Goal: Transaction & Acquisition: Purchase product/service

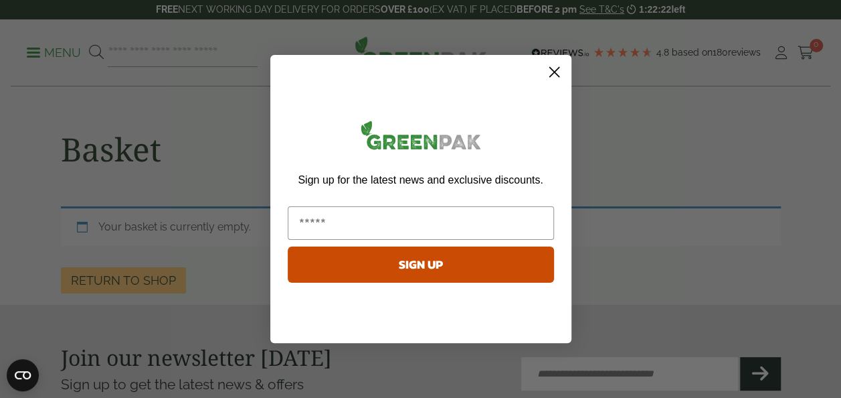
click at [554, 74] on circle "Close dialog" at bounding box center [554, 72] width 22 height 22
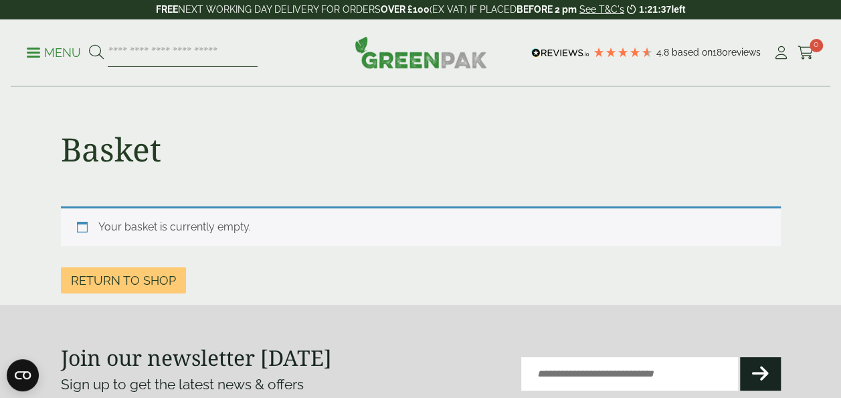
click at [183, 42] on input "search" at bounding box center [183, 53] width 150 height 28
type input "*********"
click at [89, 44] on button at bounding box center [96, 52] width 15 height 17
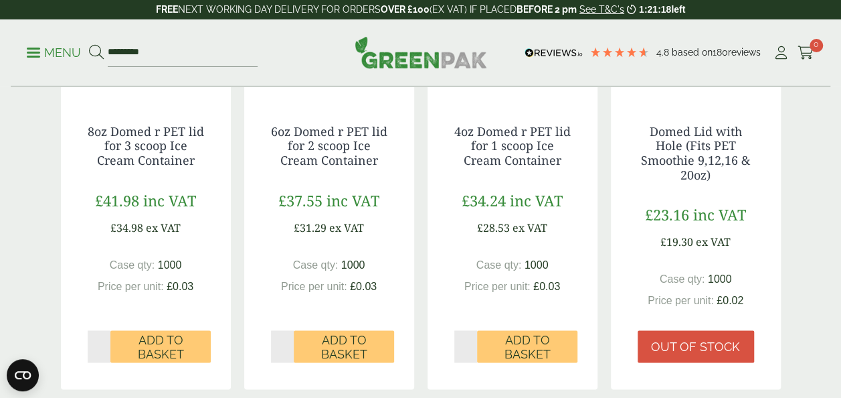
scroll to position [814, 0]
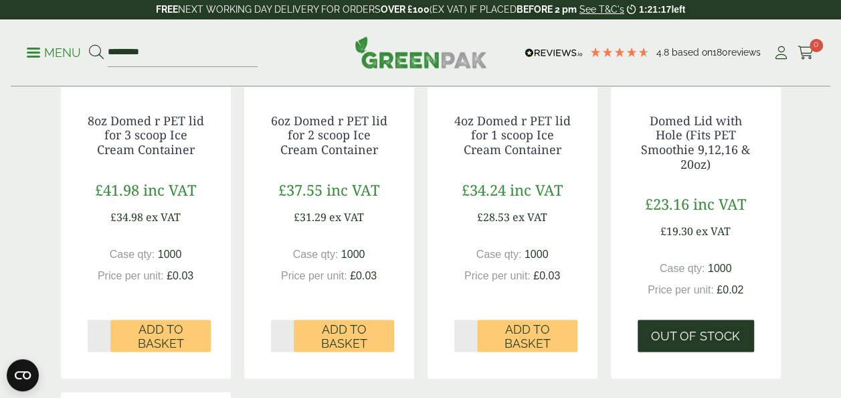
click at [698, 348] on link "Out of stock" at bounding box center [696, 335] width 116 height 32
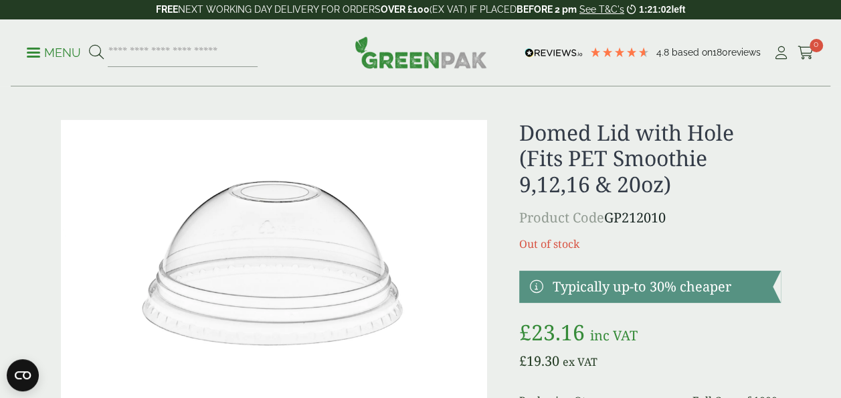
scroll to position [5, 0]
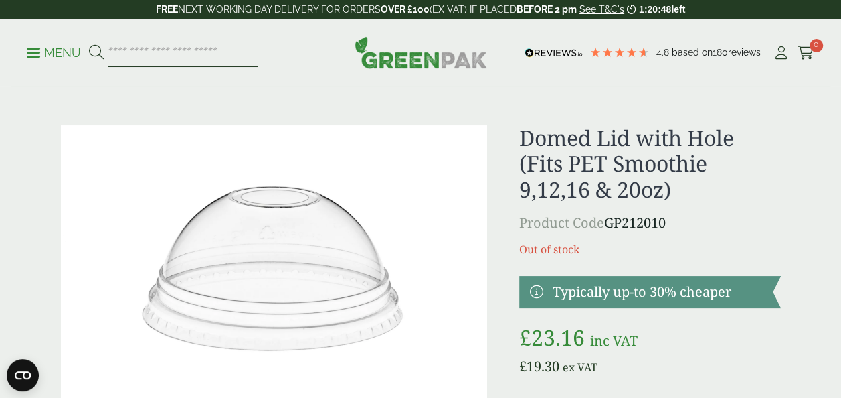
click at [198, 41] on input "search" at bounding box center [183, 53] width 150 height 28
type input "**********"
click at [89, 44] on button at bounding box center [96, 52] width 15 height 17
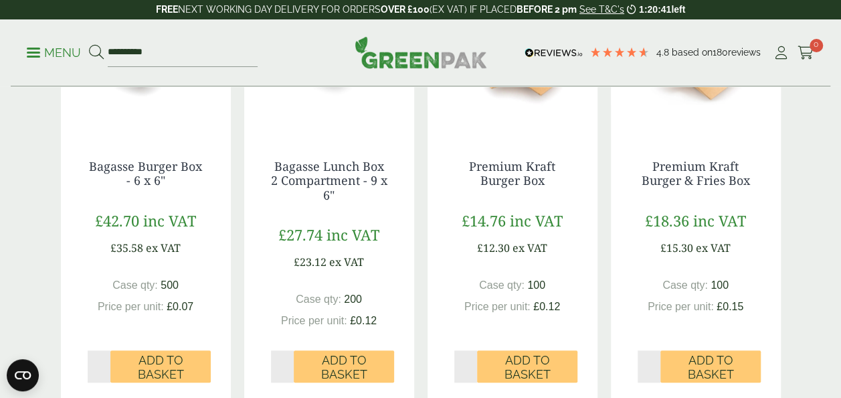
scroll to position [336, 0]
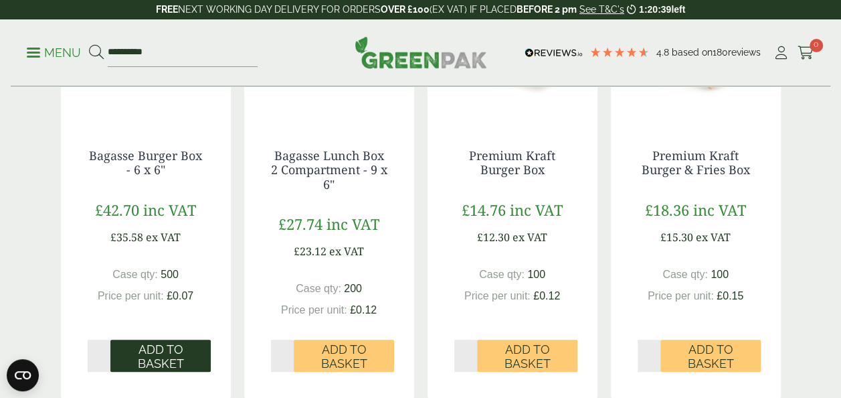
click at [124, 365] on span "Add to Basket" at bounding box center [161, 356] width 82 height 29
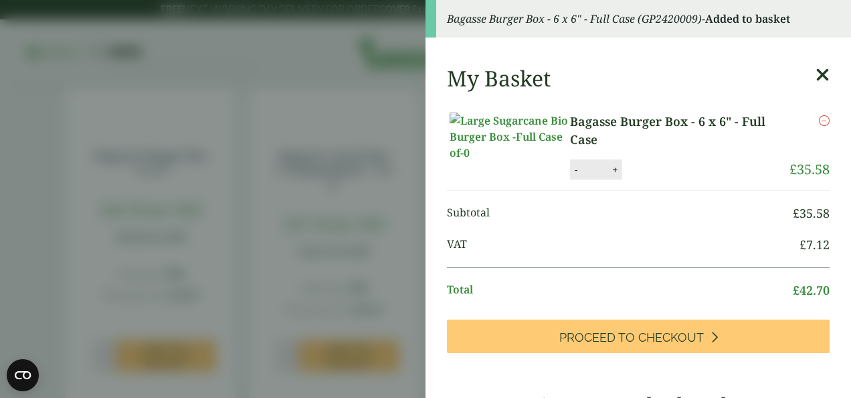
click at [104, 54] on aside "Bagasse Burger Box - 6 x 6" - Full Case (GP2420009) - Added to basket My Basket…" at bounding box center [425, 199] width 851 height 398
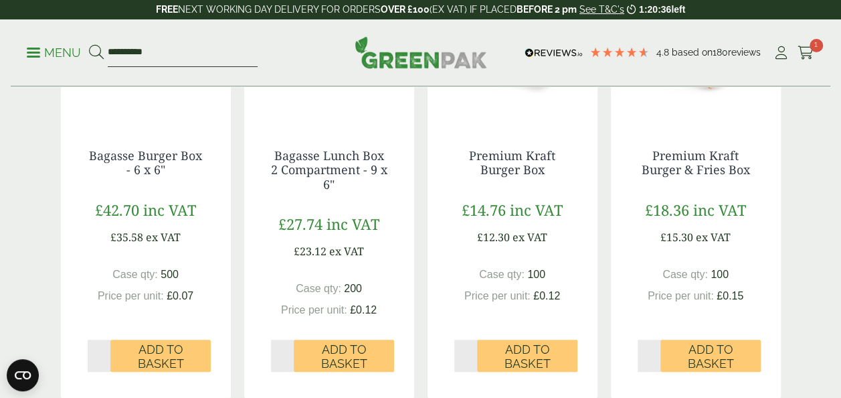
drag, startPoint x: 182, startPoint y: 54, endPoint x: 106, endPoint y: 52, distance: 76.3
click at [106, 52] on form "**********" at bounding box center [173, 53] width 169 height 28
type input "**********"
click at [89, 44] on button at bounding box center [96, 52] width 15 height 17
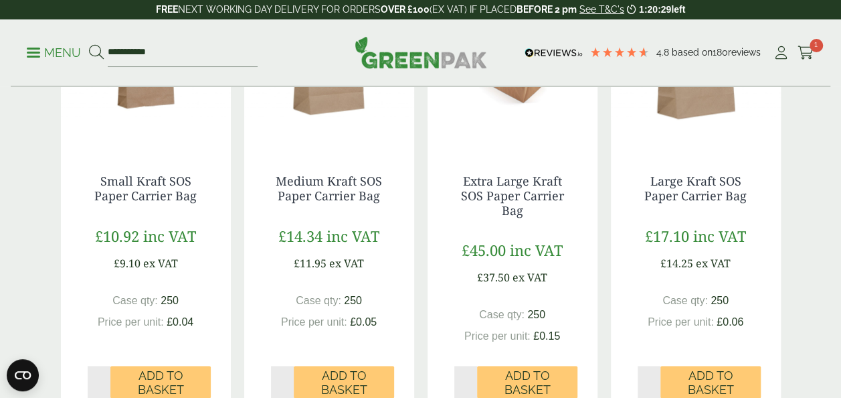
scroll to position [774, 0]
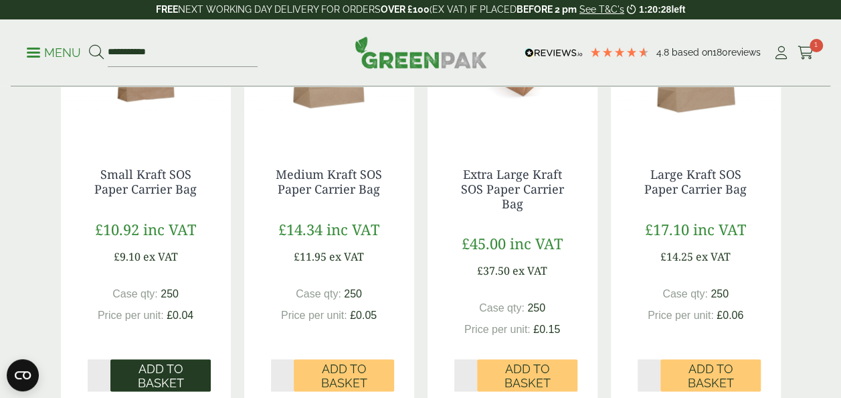
click at [163, 371] on span "Add to Basket" at bounding box center [161, 375] width 82 height 29
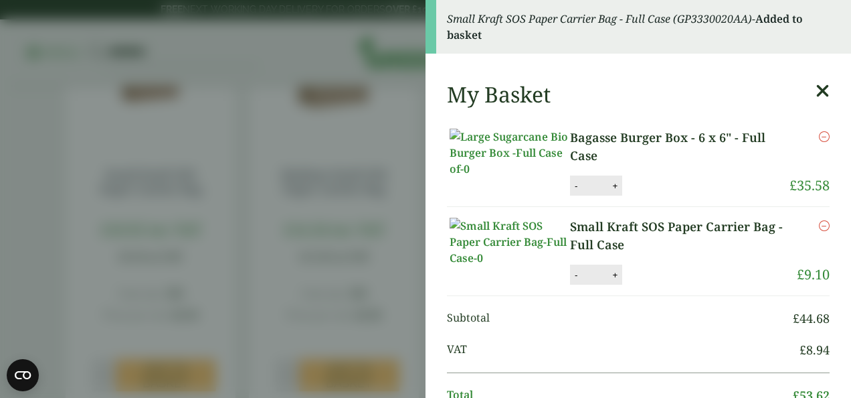
click at [138, 273] on aside "Small Kraft SOS Paper Carrier Bag - Full Case (GP3330020AA) - Added to basket M…" at bounding box center [425, 199] width 851 height 398
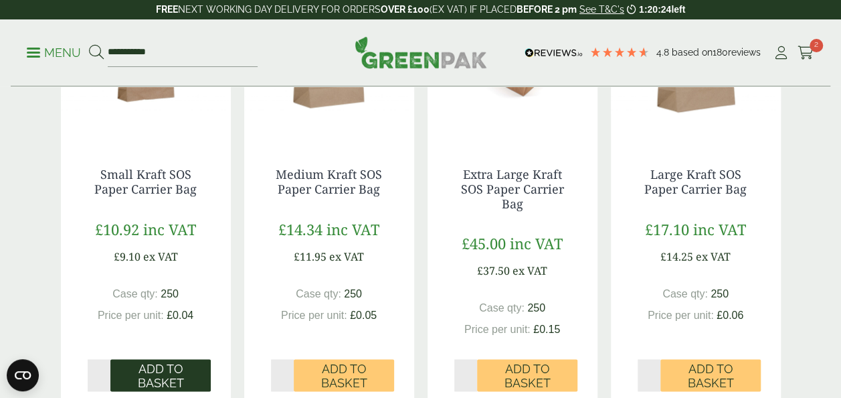
click at [144, 378] on span "Add to Basket" at bounding box center [161, 375] width 82 height 29
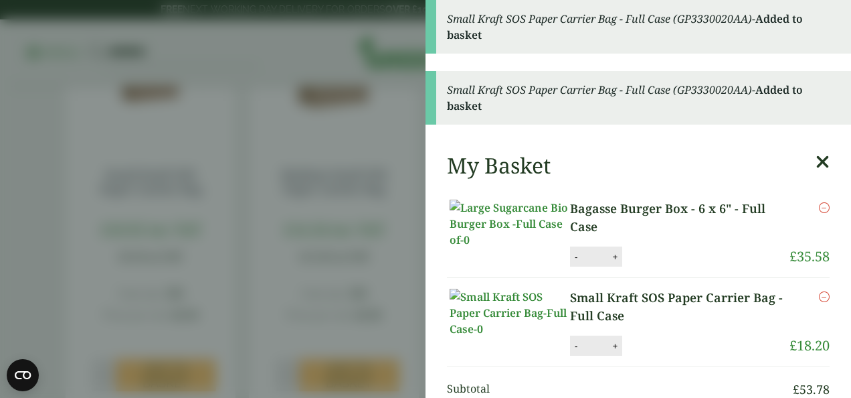
click at [129, 268] on aside "Small Kraft SOS Paper Carrier Bag - Full Case (GP3330020AA) - Added to basket S…" at bounding box center [425, 199] width 851 height 398
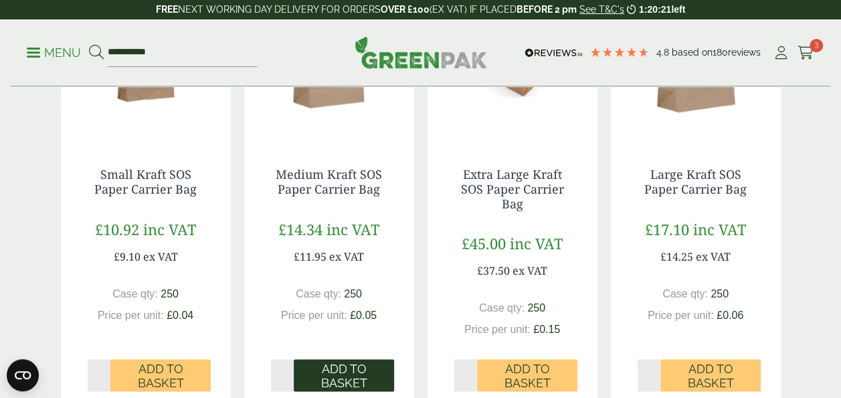
click at [345, 372] on span "Add to Basket" at bounding box center [344, 375] width 82 height 29
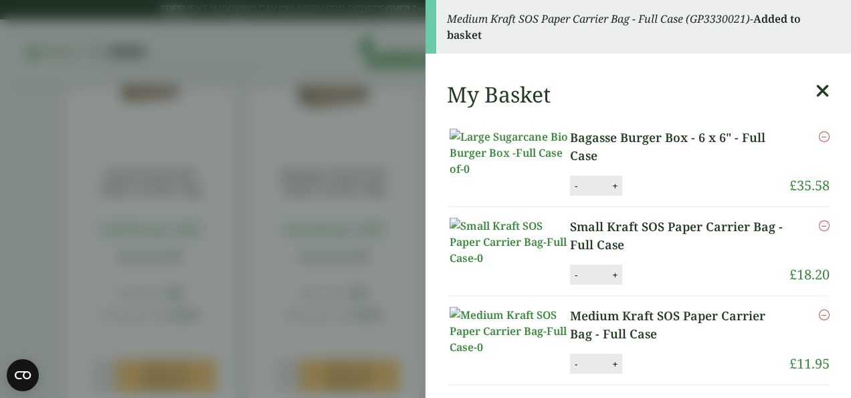
click at [181, 237] on aside "Medium Kraft SOS Paper Carrier Bag - Full Case (GP3330021) - Added to basket My…" at bounding box center [425, 199] width 851 height 398
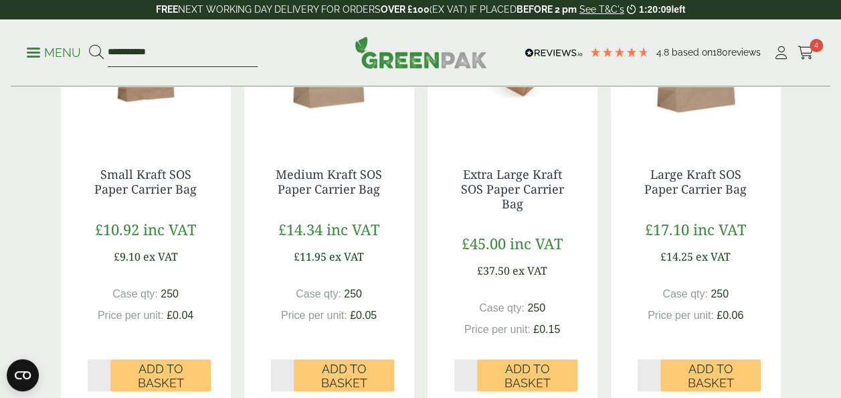
drag, startPoint x: 197, startPoint y: 56, endPoint x: 108, endPoint y: 52, distance: 88.5
click at [108, 52] on input "**********" at bounding box center [183, 53] width 150 height 28
type input "****"
click at [89, 44] on button at bounding box center [96, 52] width 15 height 17
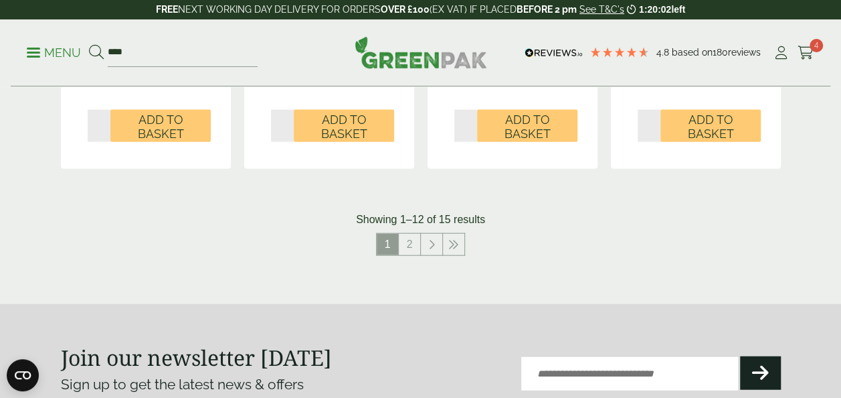
scroll to position [1519, 0]
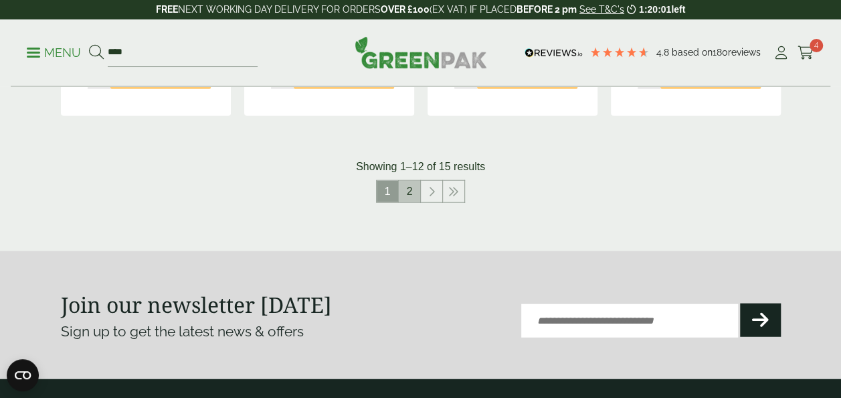
click at [407, 190] on link "2" at bounding box center [409, 191] width 21 height 21
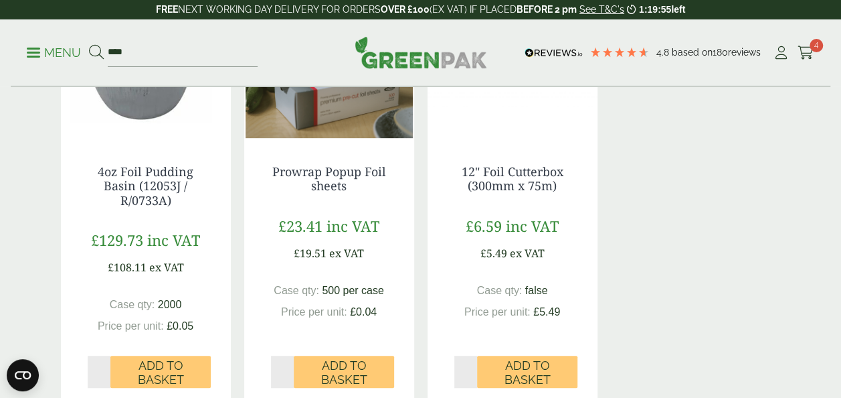
scroll to position [327, 0]
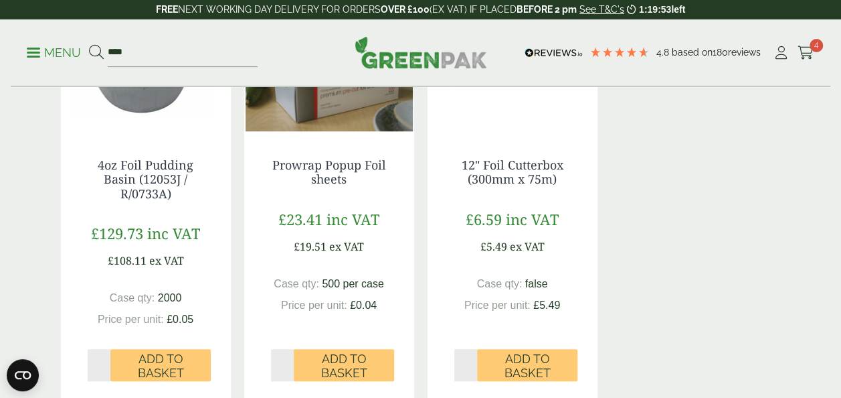
click at [472, 360] on input "*" at bounding box center [465, 365] width 23 height 32
type input "*"
click at [472, 360] on input "*" at bounding box center [465, 365] width 23 height 32
click at [503, 367] on span "Add to Basket" at bounding box center [528, 365] width 82 height 29
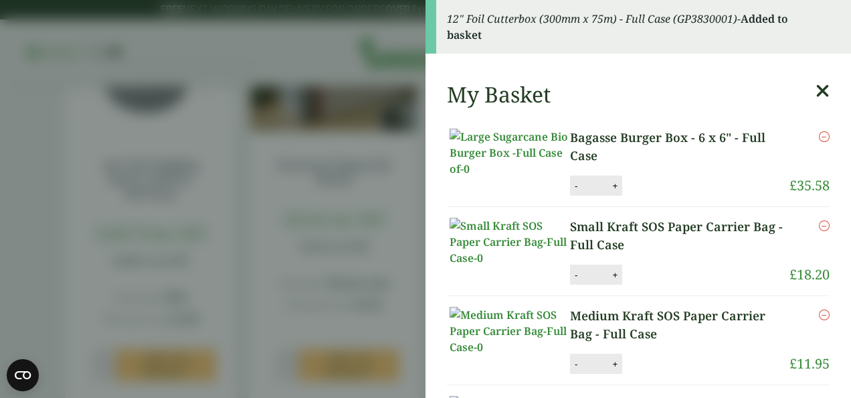
click at [159, 48] on aside "12" Foil Cutterbox (300mm x 75m) - Full Case (GP3830001) - Added to basket My B…" at bounding box center [425, 199] width 851 height 398
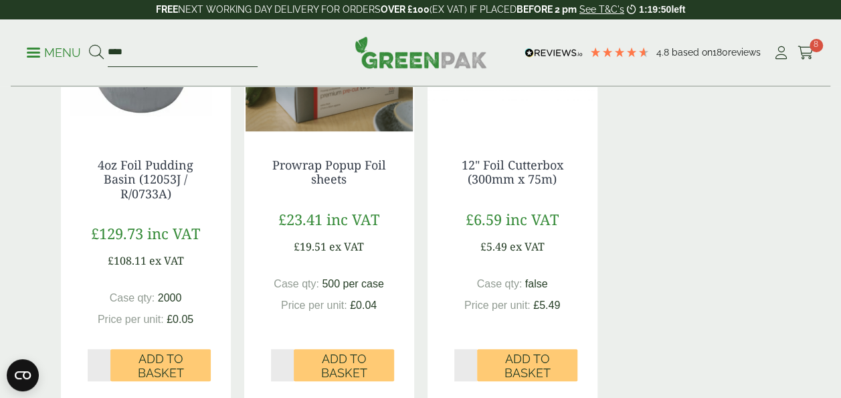
click at [141, 50] on input "****" at bounding box center [183, 53] width 150 height 28
drag, startPoint x: 131, startPoint y: 50, endPoint x: 105, endPoint y: 50, distance: 26.1
click at [105, 50] on form "****" at bounding box center [173, 53] width 169 height 28
type input "**********"
click at [89, 44] on button at bounding box center [96, 52] width 15 height 17
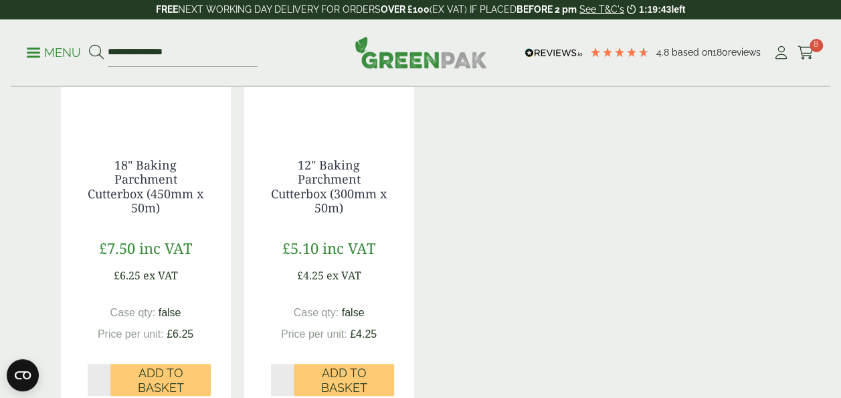
scroll to position [383, 0]
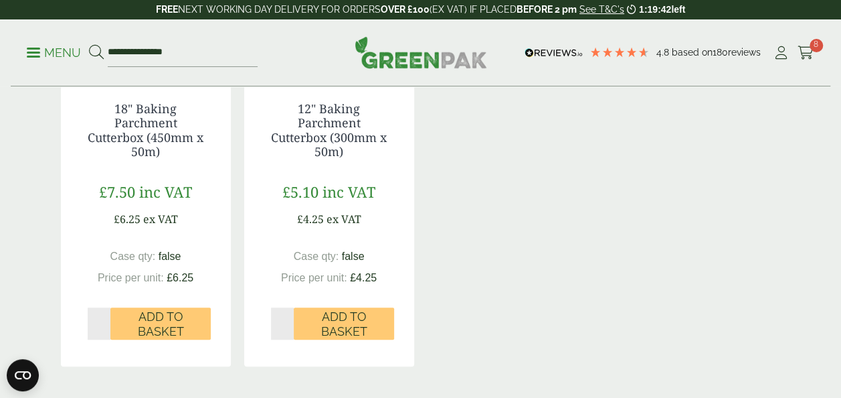
click at [286, 321] on input "*" at bounding box center [282, 323] width 23 height 32
type input "*"
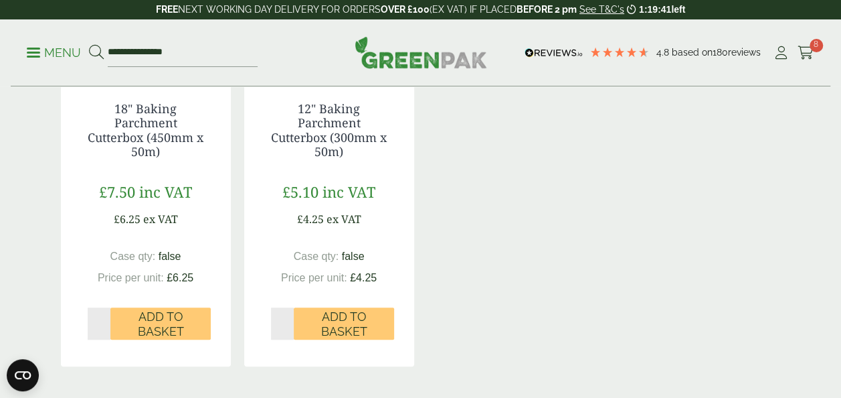
click at [286, 321] on input "*" at bounding box center [282, 323] width 23 height 32
click at [325, 337] on span "Add to Basket" at bounding box center [344, 323] width 82 height 29
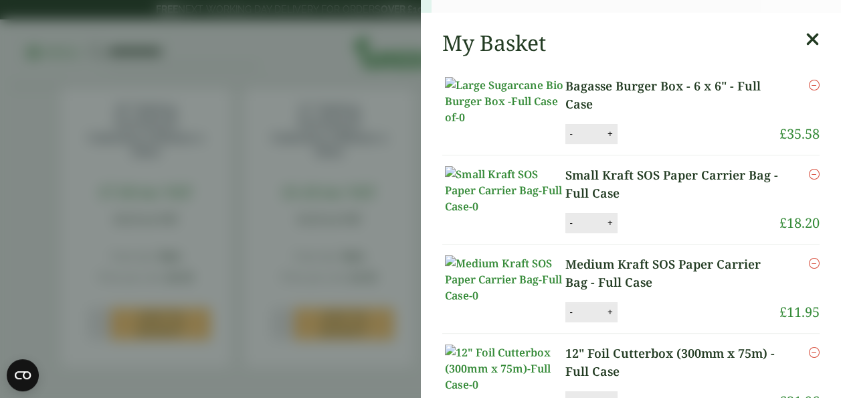
click at [174, 52] on aside "12" Baking Parchment Cutterbox (300mm x 50m) - Full Case (GP3830013A) - Added t…" at bounding box center [420, 199] width 841 height 398
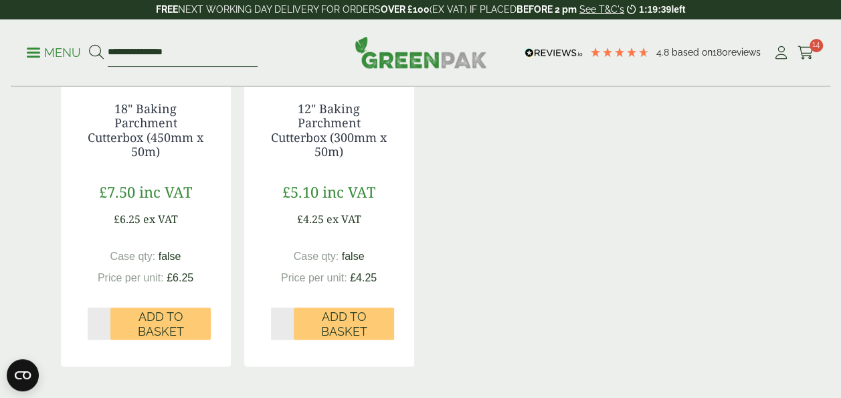
drag, startPoint x: 197, startPoint y: 52, endPoint x: 110, endPoint y: 52, distance: 87.0
click at [110, 52] on input "**********" at bounding box center [183, 53] width 150 height 28
type input "*********"
click at [89, 44] on button at bounding box center [96, 52] width 15 height 17
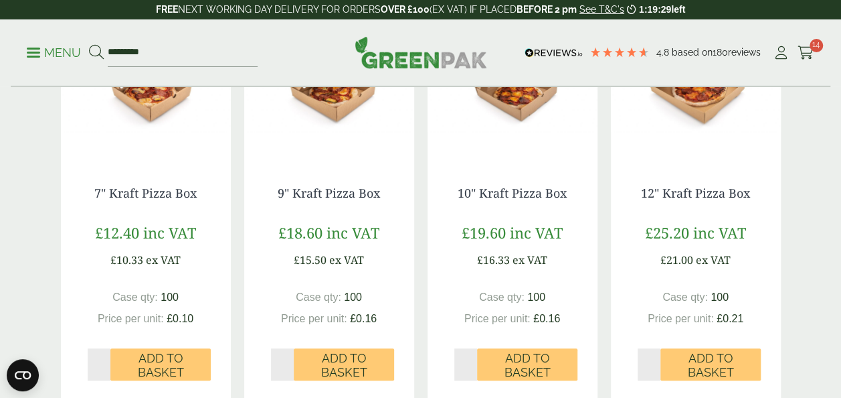
scroll to position [301, 0]
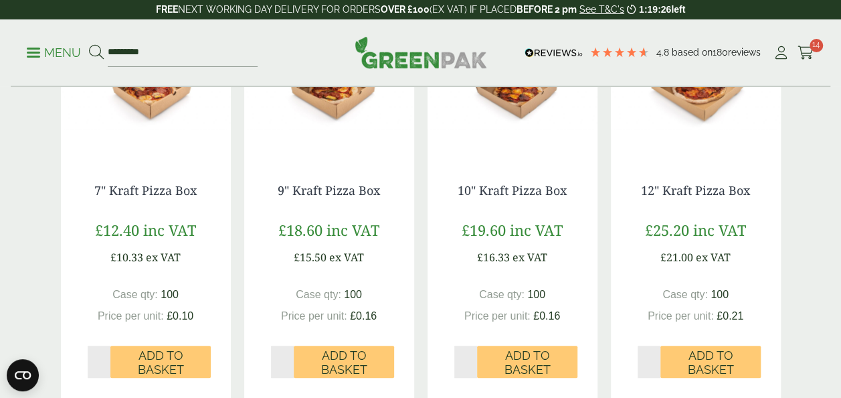
type input "*"
click at [287, 359] on input "*" at bounding box center [282, 361] width 23 height 32
click at [317, 361] on span "Add to Basket" at bounding box center [344, 362] width 82 height 29
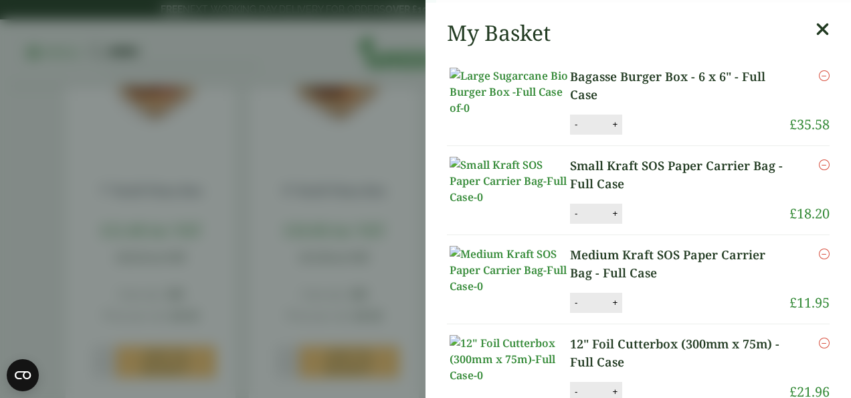
click at [147, 50] on aside "9" Kraft Pizza Box - Full Case (GP2520061) - Added to basket My Basket Bagasse …" at bounding box center [425, 199] width 851 height 398
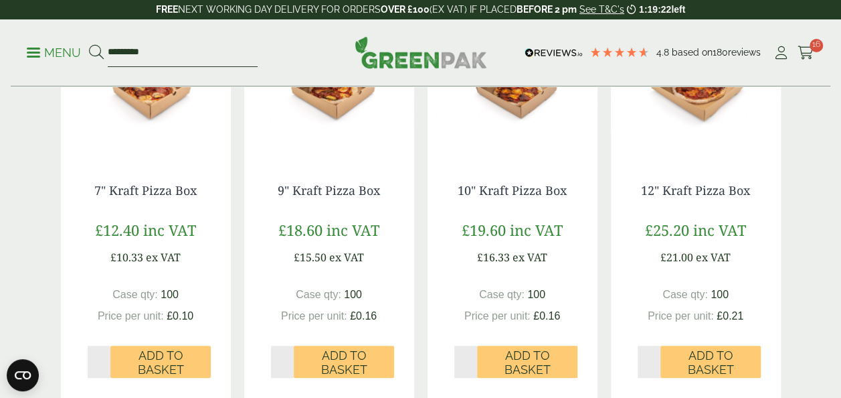
drag, startPoint x: 153, startPoint y: 52, endPoint x: 114, endPoint y: 52, distance: 38.8
click at [114, 52] on input "*********" at bounding box center [183, 53] width 150 height 28
type input "*"
type input "*****"
click at [89, 44] on button at bounding box center [96, 52] width 15 height 17
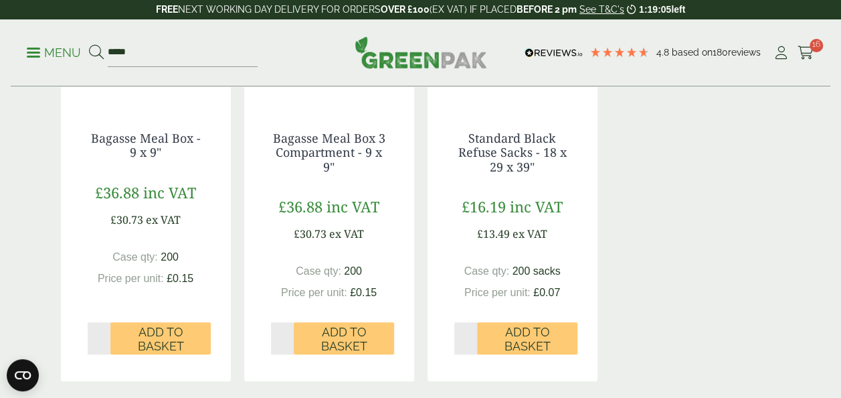
scroll to position [357, 0]
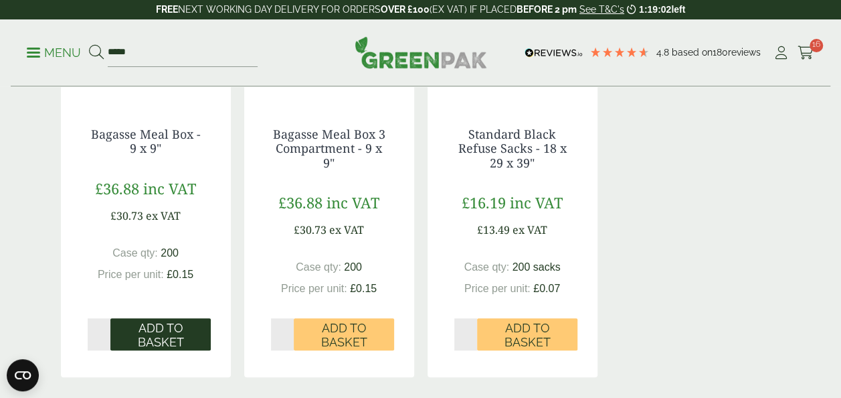
click at [122, 333] on span "Add to Basket" at bounding box center [161, 335] width 82 height 29
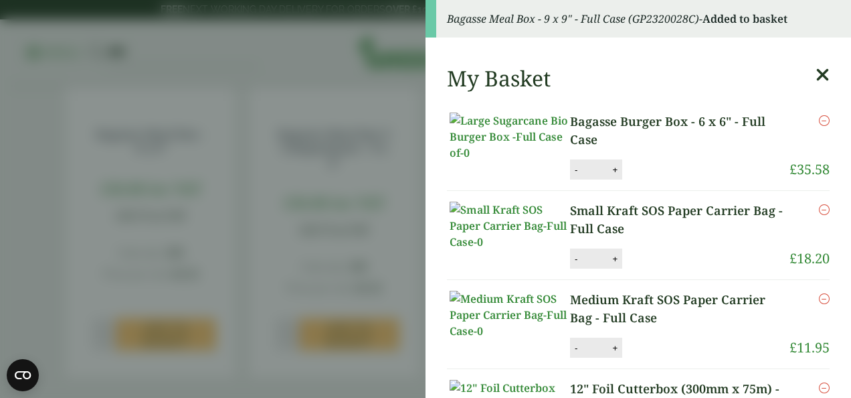
click at [133, 140] on aside "Bagasse Meal Box - 9 x 9" - Full Case (GP2320028C) - Added to basket My Basket …" at bounding box center [425, 199] width 851 height 398
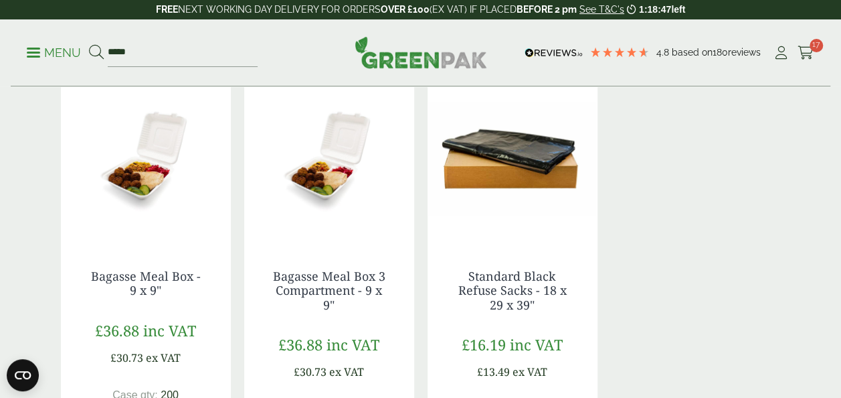
scroll to position [177, 0]
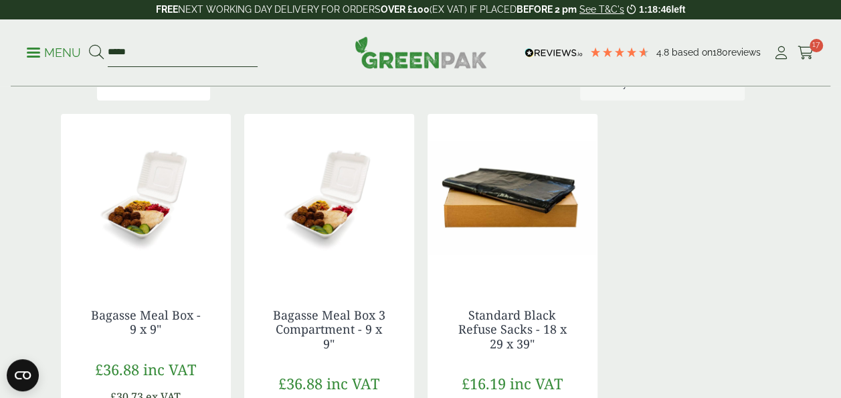
drag, startPoint x: 151, startPoint y: 58, endPoint x: 84, endPoint y: 46, distance: 68.7
click at [84, 46] on ul "Menu *****" at bounding box center [142, 53] width 231 height 28
type input "****"
click at [89, 44] on button at bounding box center [96, 52] width 15 height 17
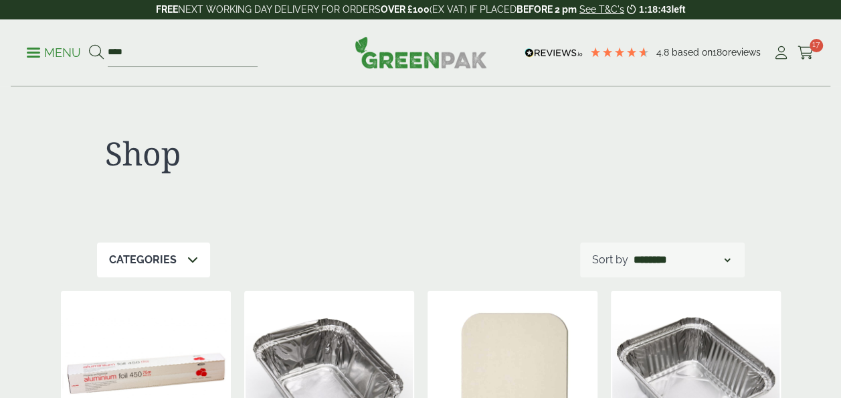
scroll to position [167, 0]
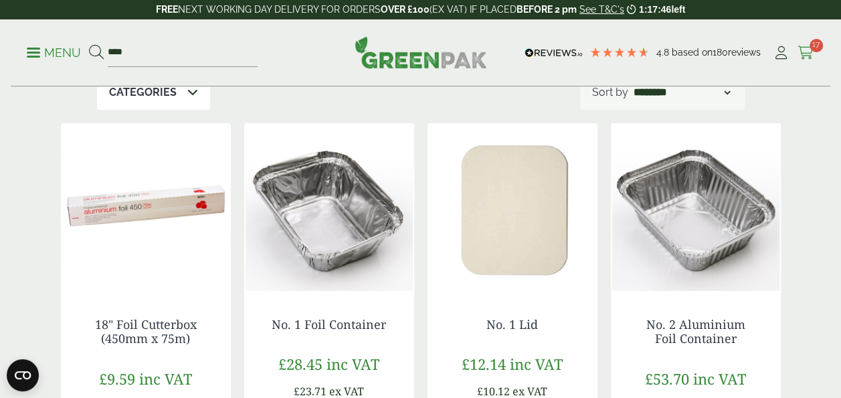
click at [810, 48] on icon at bounding box center [806, 52] width 17 height 13
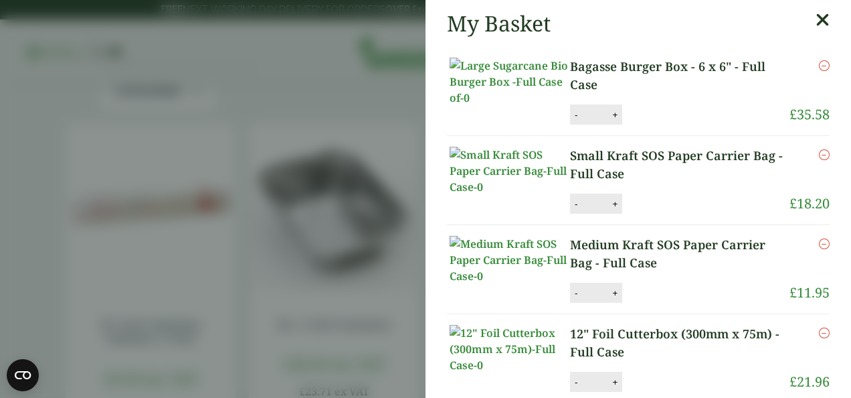
click at [400, 93] on aside "My Basket Bagasse Burger Box - 6 x 6" - Full Case Bagasse Burger Box - 6 x 6" -…" at bounding box center [425, 199] width 851 height 398
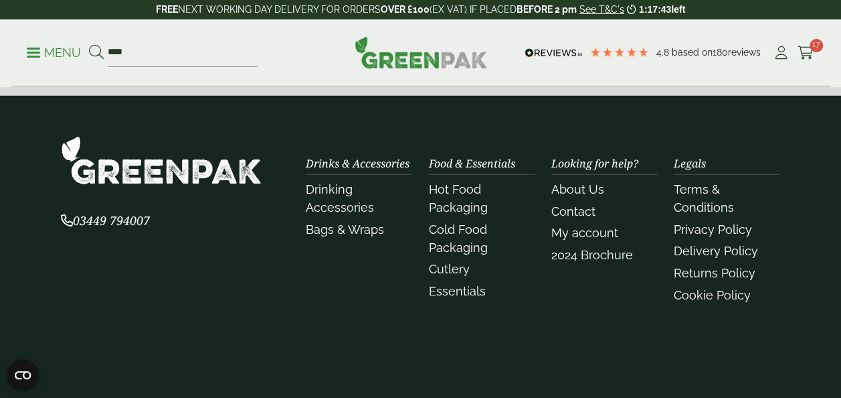
scroll to position [1783, 0]
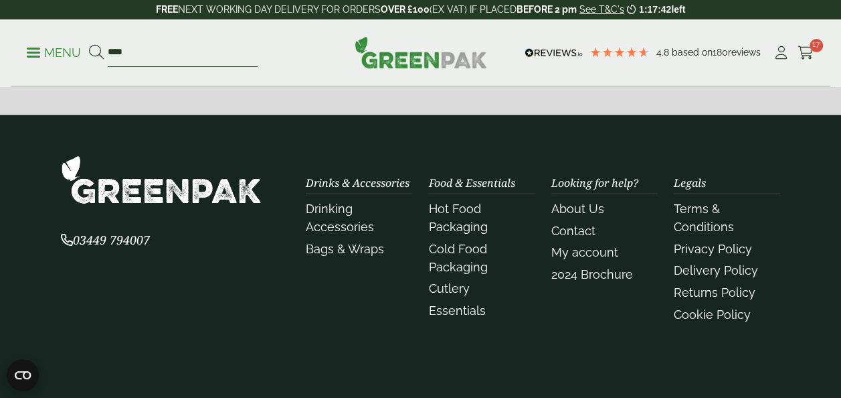
drag, startPoint x: 141, startPoint y: 49, endPoint x: 92, endPoint y: 54, distance: 48.4
click at [92, 54] on form "****" at bounding box center [173, 53] width 169 height 28
type input "*********"
click at [89, 44] on button at bounding box center [96, 52] width 15 height 17
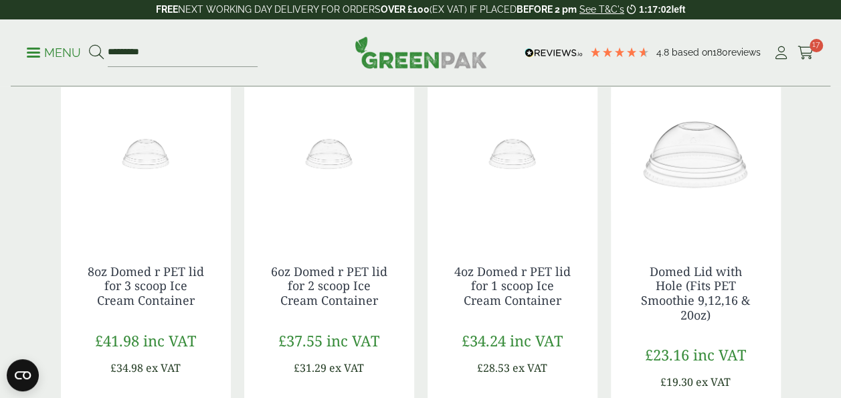
scroll to position [649, 0]
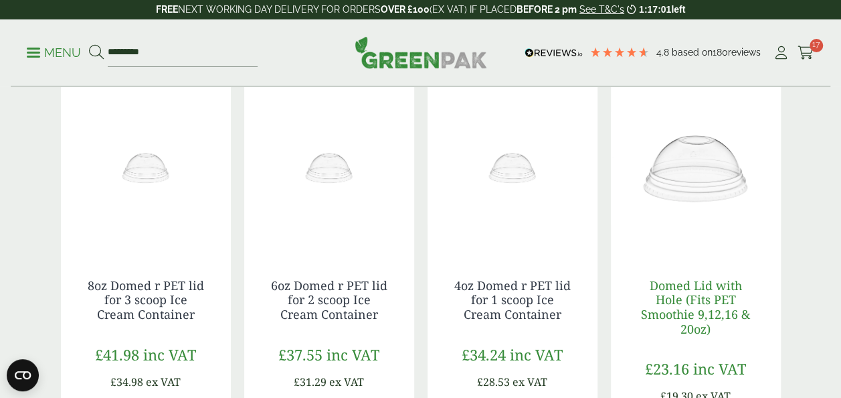
click at [687, 297] on link "Domed Lid with Hole (Fits PET Smoothie 9,12,16 & 20oz)" at bounding box center [695, 307] width 109 height 60
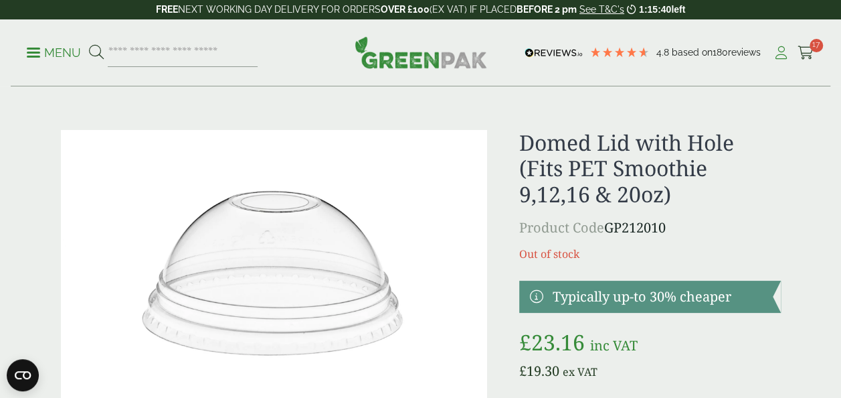
click at [777, 56] on icon at bounding box center [781, 52] width 17 height 13
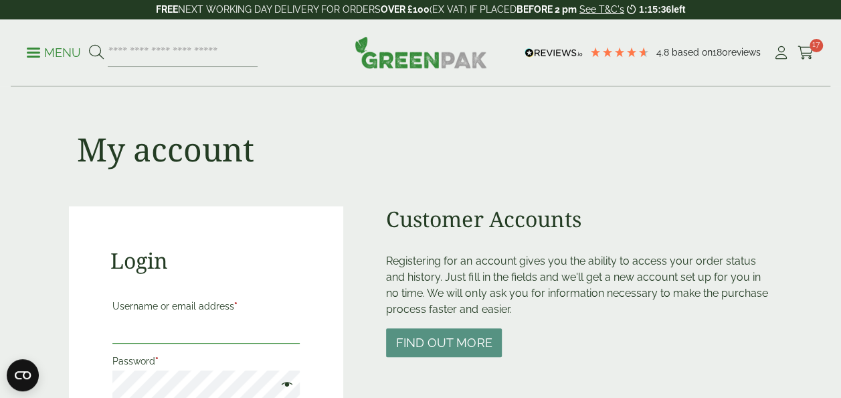
type input "**********"
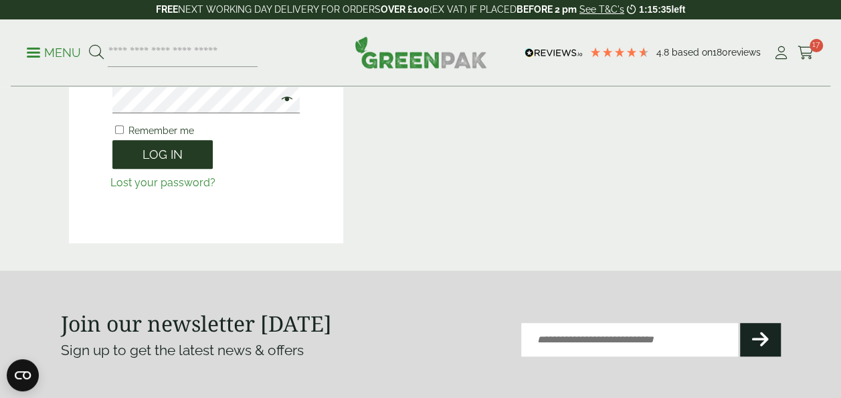
click at [167, 140] on button "Log in" at bounding box center [162, 154] width 100 height 29
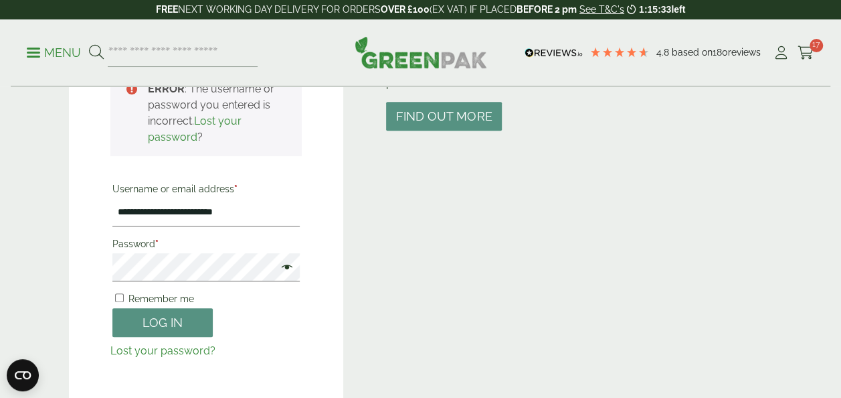
scroll to position [202, 0]
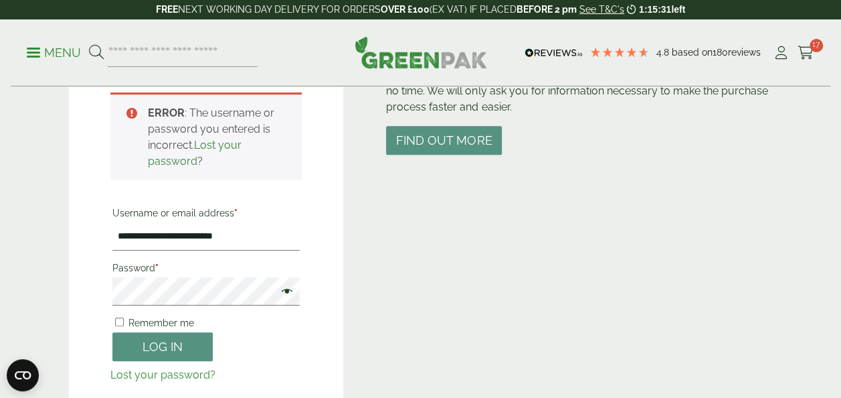
click at [282, 293] on span at bounding box center [283, 292] width 17 height 16
click at [104, 288] on div "**********" at bounding box center [206, 219] width 275 height 431
click at [112, 332] on button "Log in" at bounding box center [162, 346] width 100 height 29
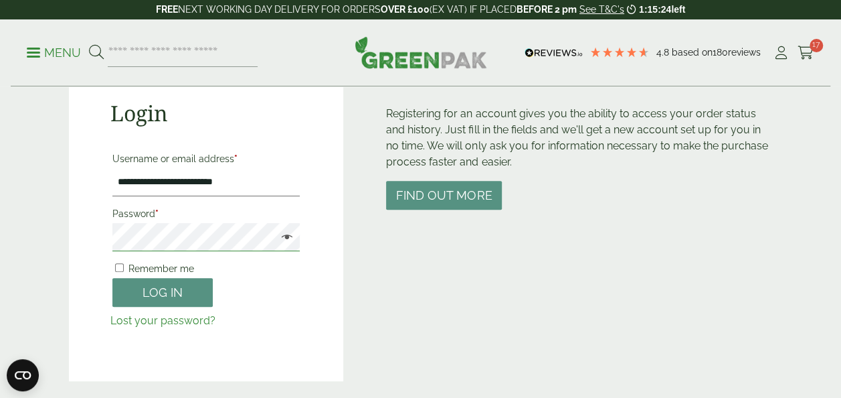
scroll to position [163, 0]
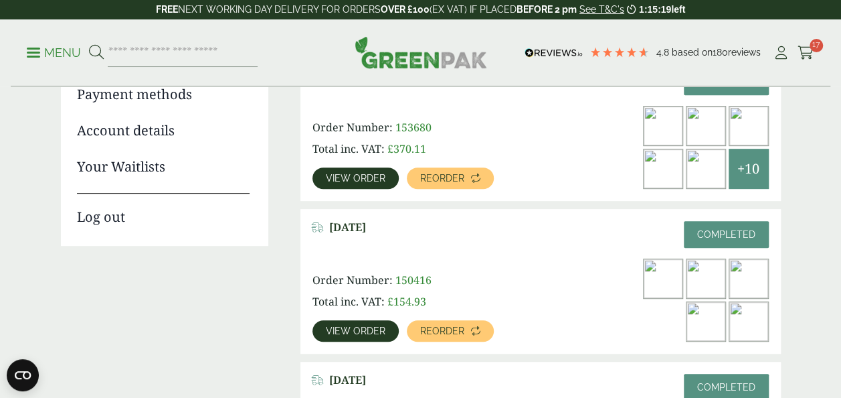
scroll to position [252, 0]
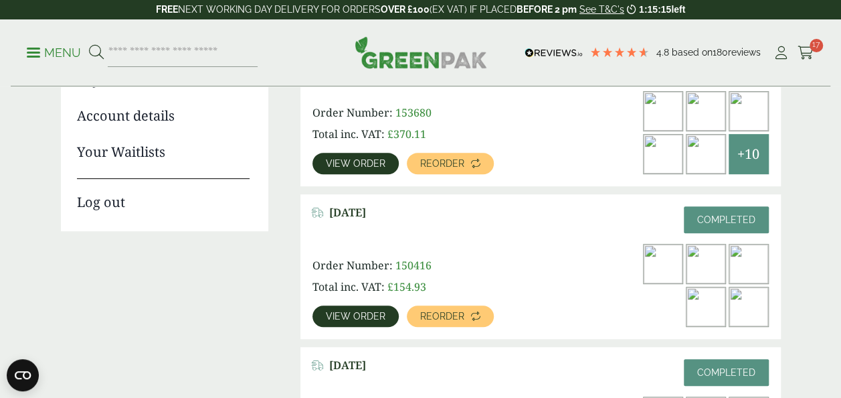
click at [124, 151] on link "Your Waitlists" at bounding box center [163, 152] width 173 height 20
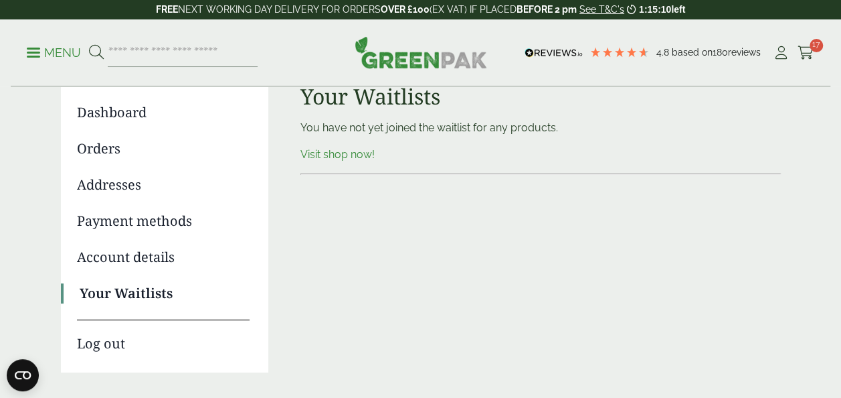
scroll to position [114, 0]
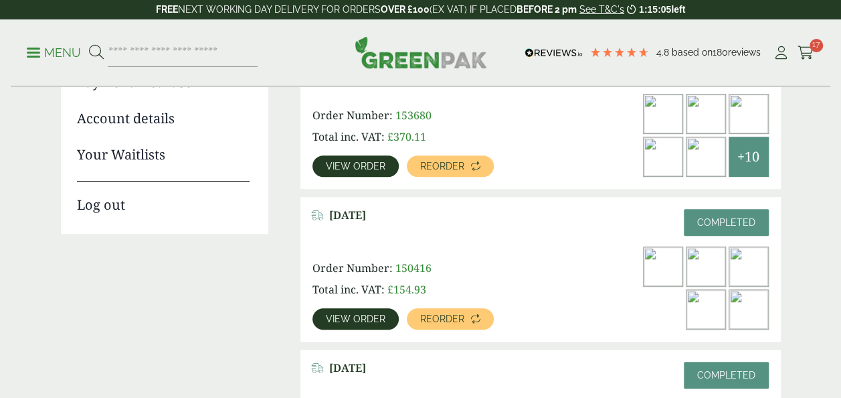
click at [754, 116] on img at bounding box center [749, 113] width 39 height 39
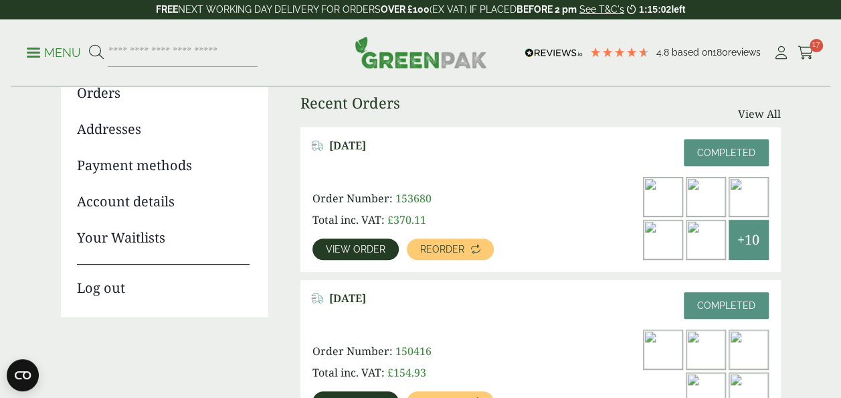
click at [357, 241] on link "View order" at bounding box center [356, 248] width 86 height 21
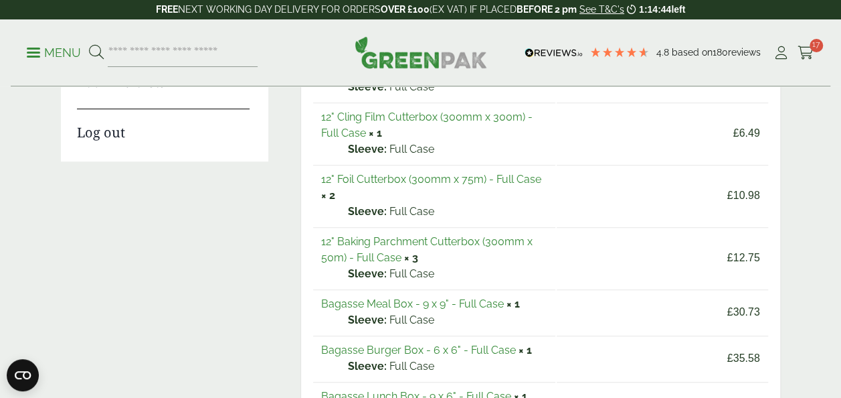
scroll to position [304, 0]
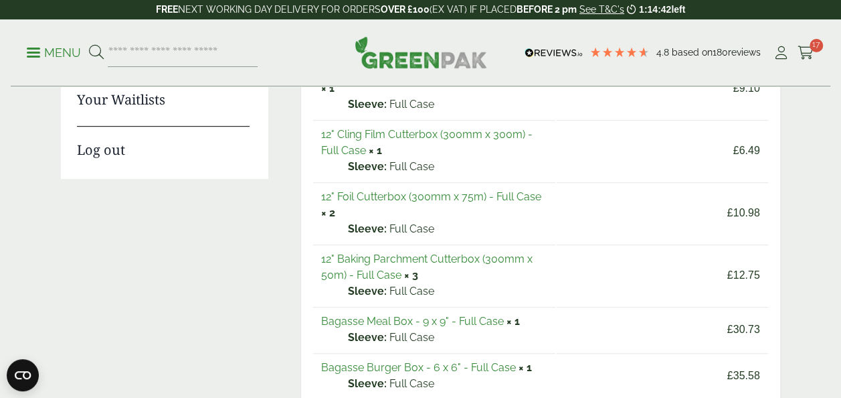
click at [400, 135] on link "12" Cling Film Cutterbox (300mm x 300m) - Full Case" at bounding box center [427, 142] width 212 height 29
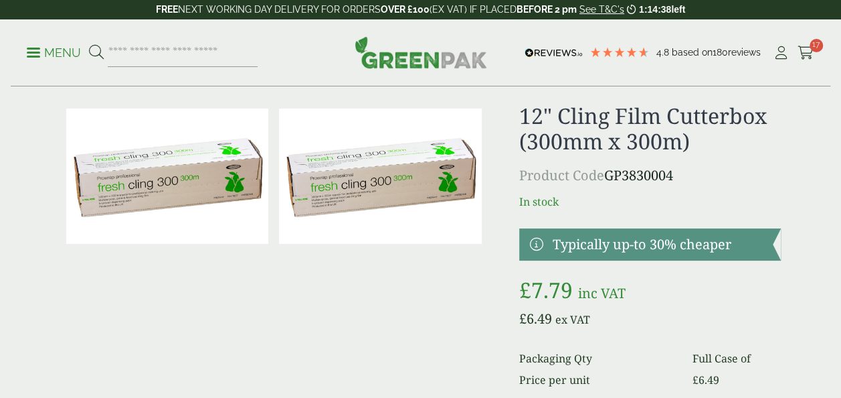
scroll to position [104, 0]
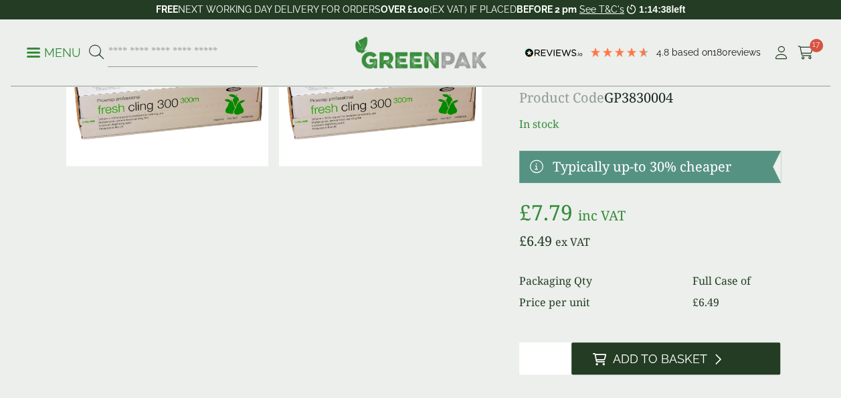
click at [639, 359] on span "Add to Basket" at bounding box center [660, 358] width 94 height 15
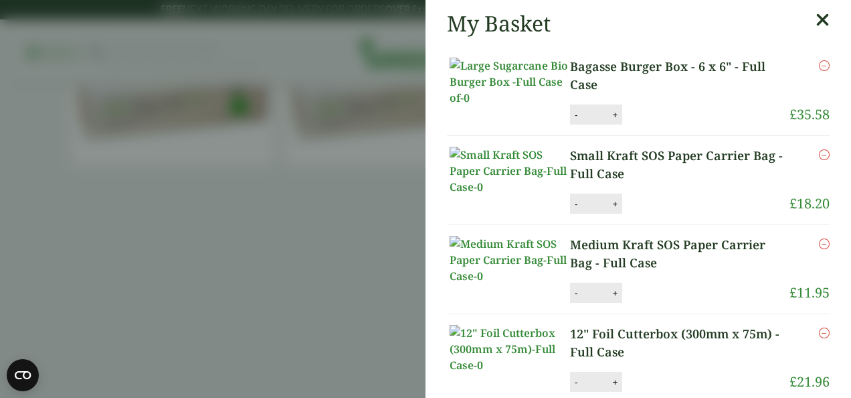
click at [339, 120] on aside "My Basket Bagasse Burger Box - 6 x 6" - Full Case Bagasse Burger Box - 6 x 6" -…" at bounding box center [425, 199] width 851 height 398
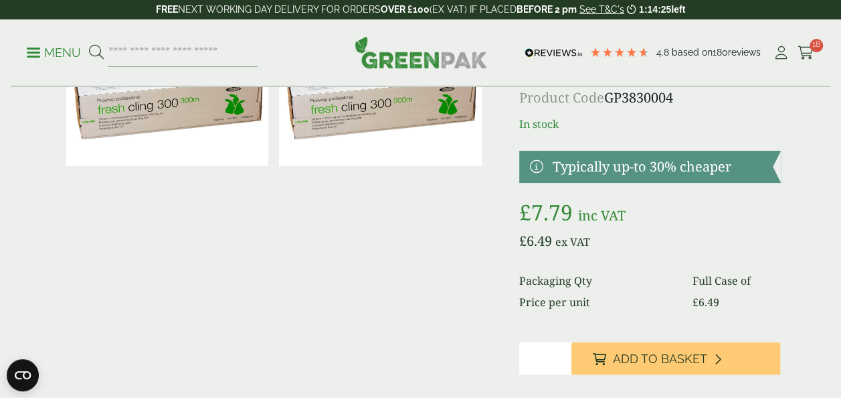
scroll to position [0, 0]
